Goal: Navigation & Orientation: Find specific page/section

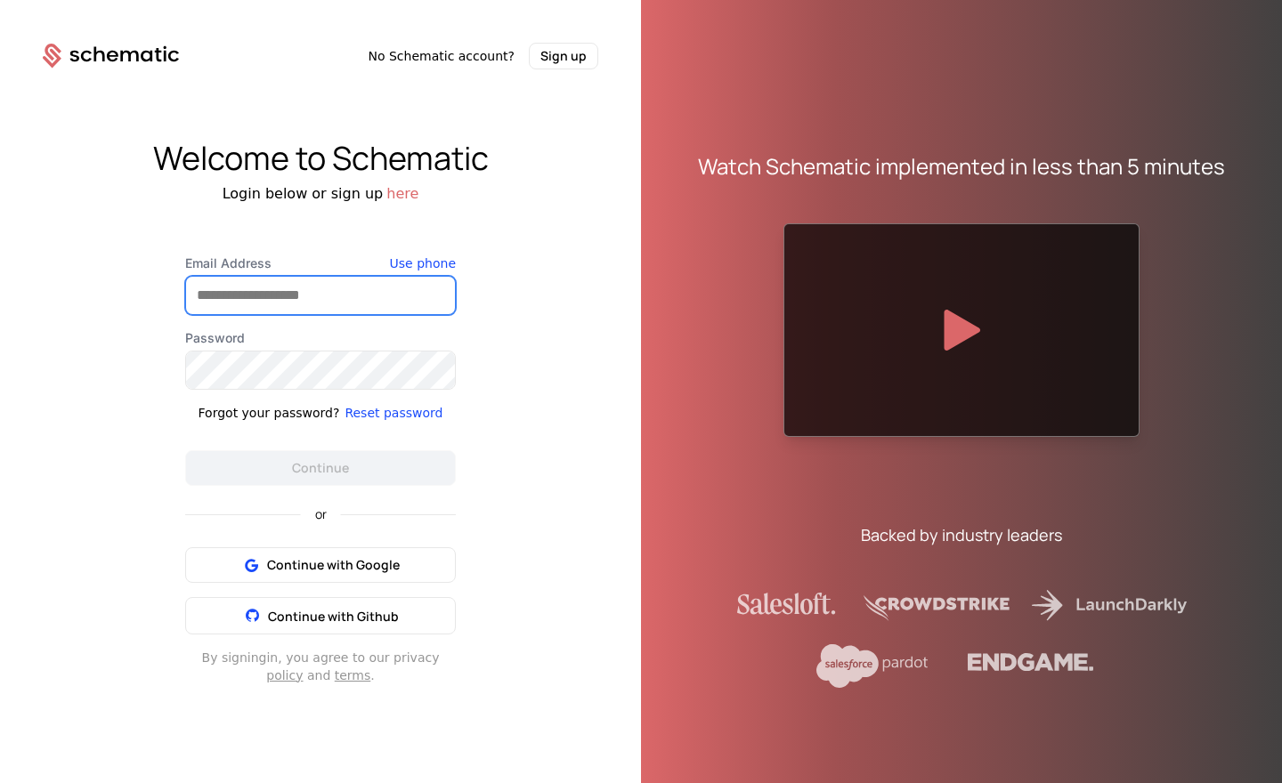
click at [314, 311] on input "Email Address" at bounding box center [320, 295] width 269 height 37
click at [0, 782] on com-1password-button at bounding box center [0, 783] width 0 height 0
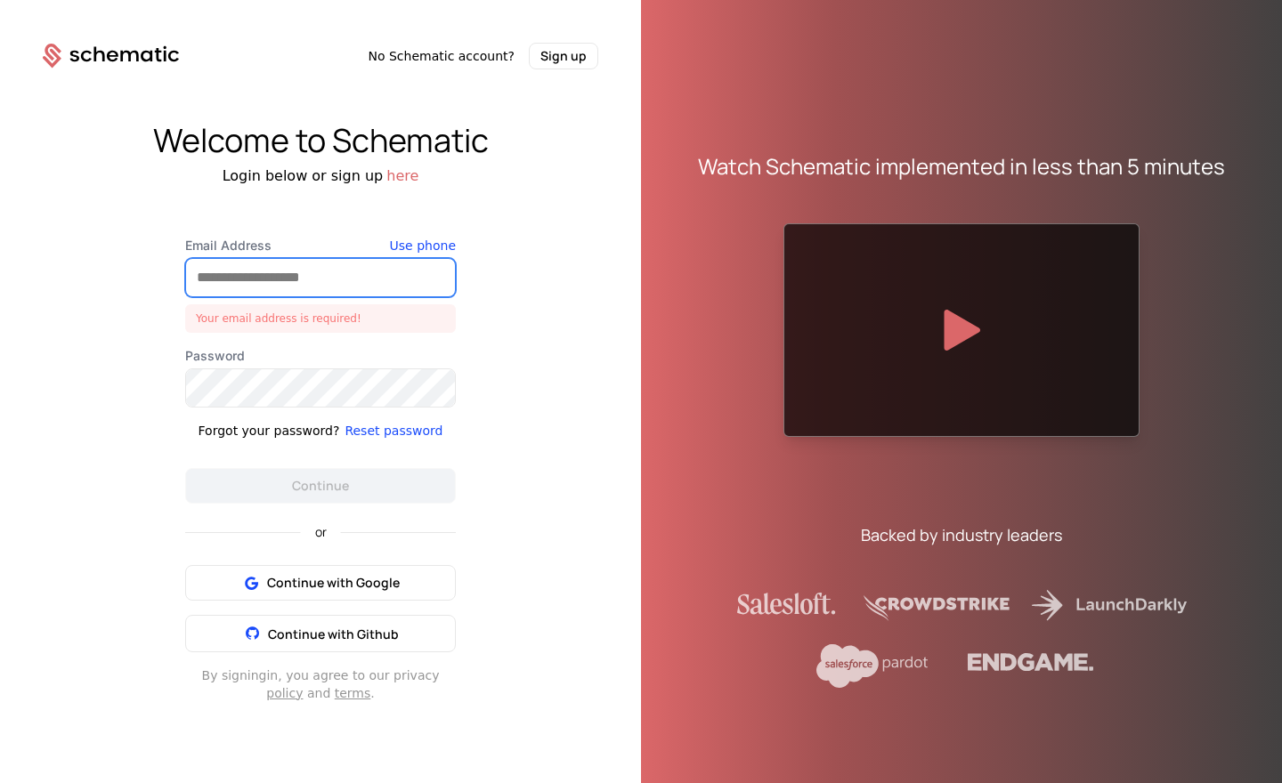
type input "**********"
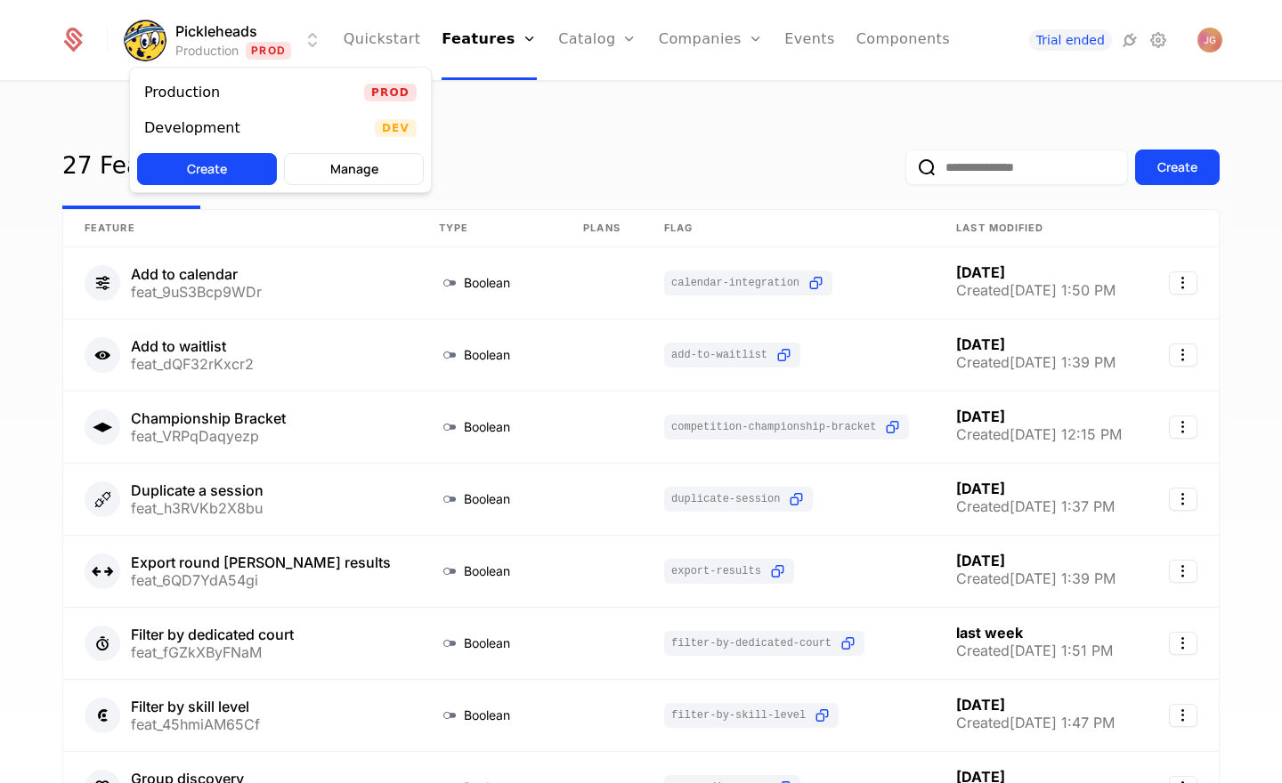
click at [302, 51] on html "Pickleheads Production Prod Quickstart Features Features Flags Catalog Plans Ad…" at bounding box center [641, 391] width 1282 height 783
click at [287, 130] on div "Development Dev" at bounding box center [280, 128] width 301 height 36
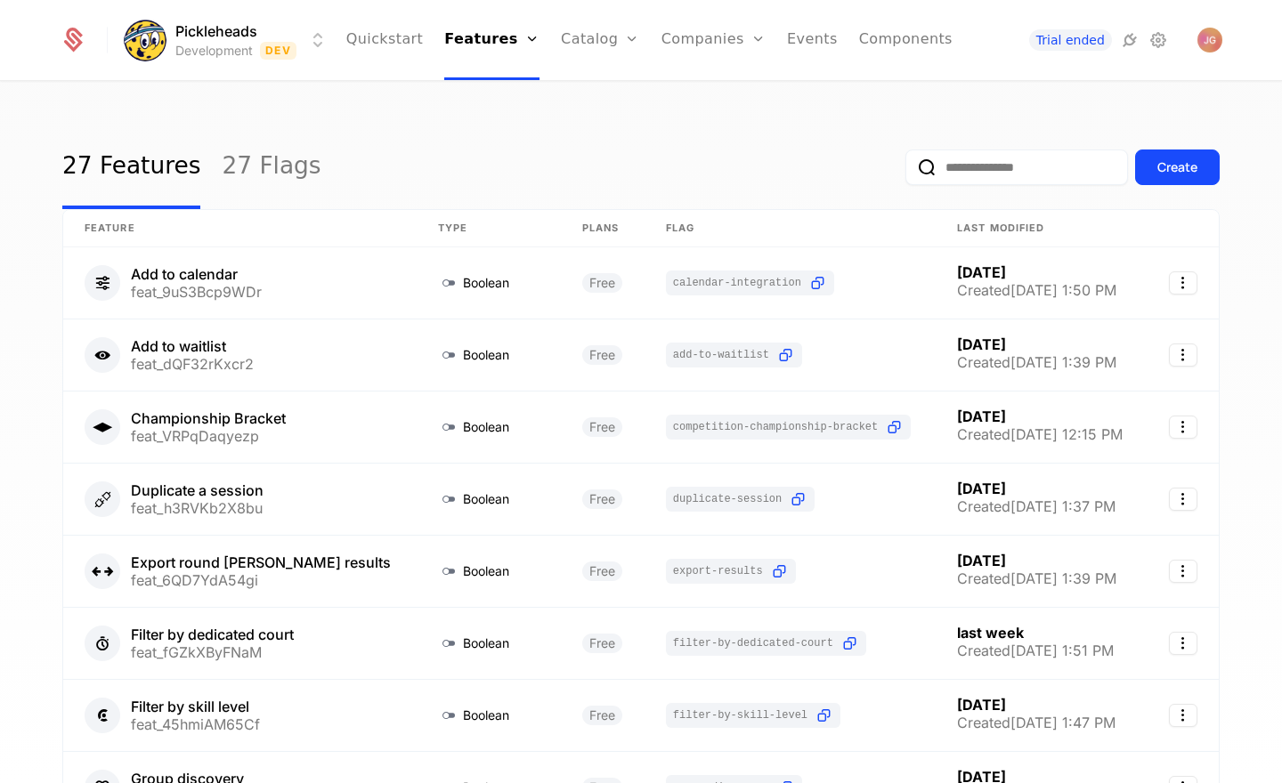
click at [583, 142] on div "27 Features 27 Flags Create" at bounding box center [640, 167] width 1157 height 84
click at [513, 132] on div "27 Features 27 Flags Create" at bounding box center [640, 167] width 1157 height 84
